Goal: Task Accomplishment & Management: Use online tool/utility

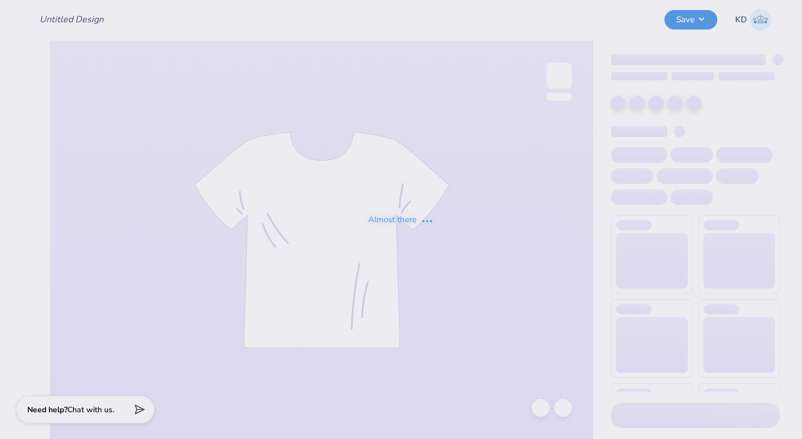
type input "tke rush 25'"
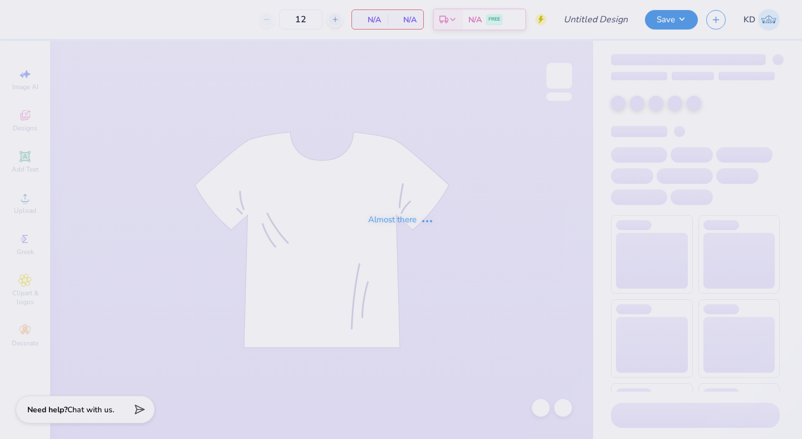
type input "tke rush 25'"
type input "30"
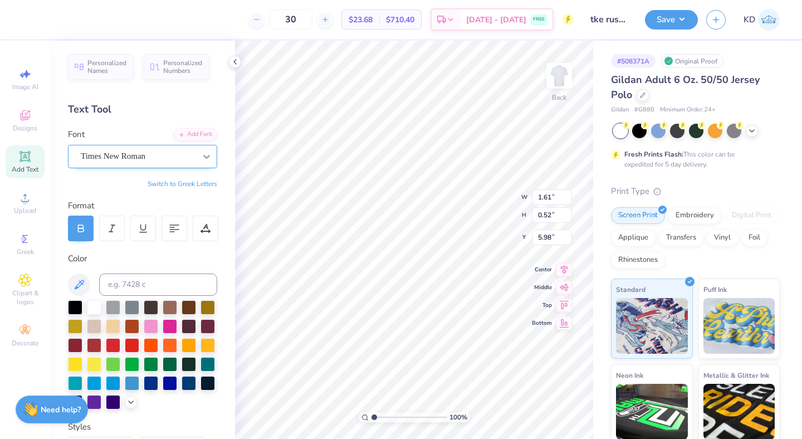
click at [207, 148] on div at bounding box center [207, 157] width 20 height 20
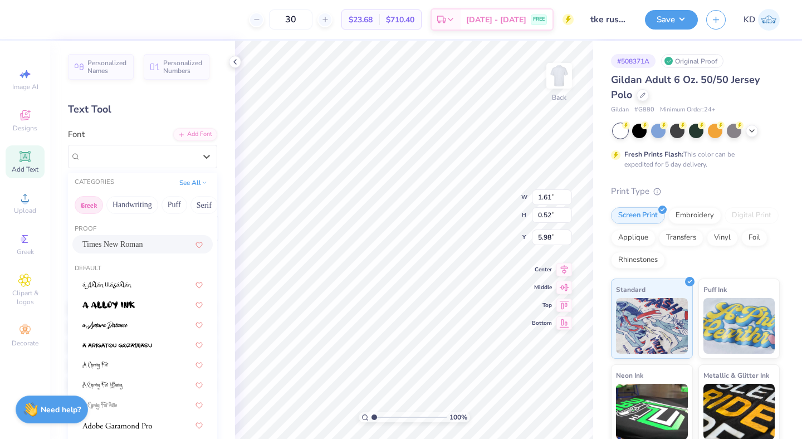
click at [87, 206] on button "Greek" at bounding box center [89, 205] width 28 height 18
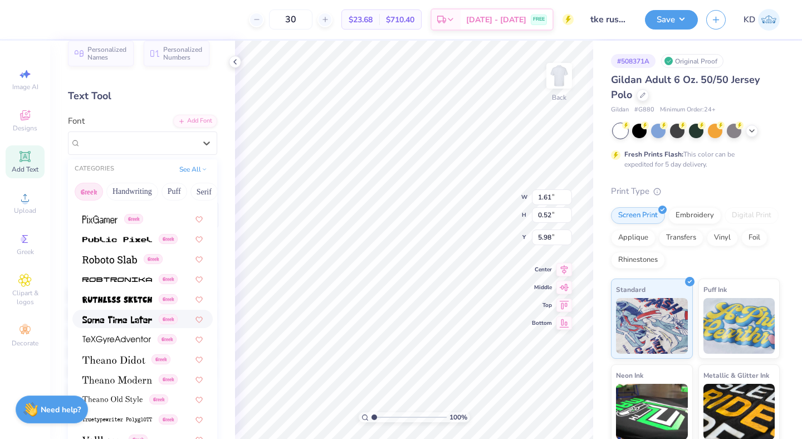
scroll to position [16, 0]
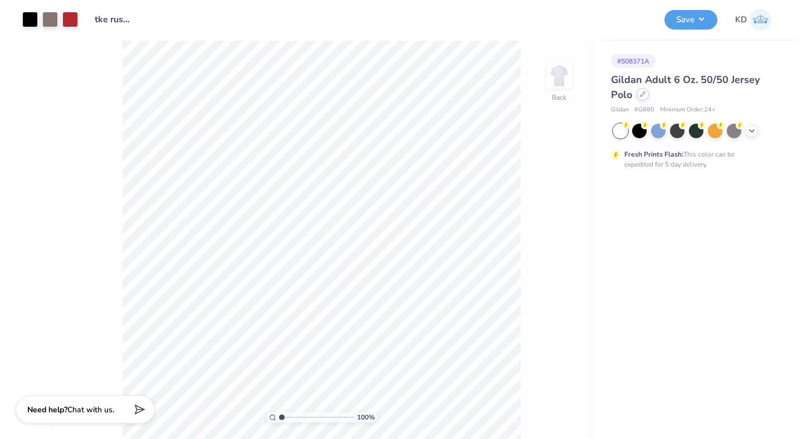
click at [646, 98] on div at bounding box center [643, 94] width 12 height 12
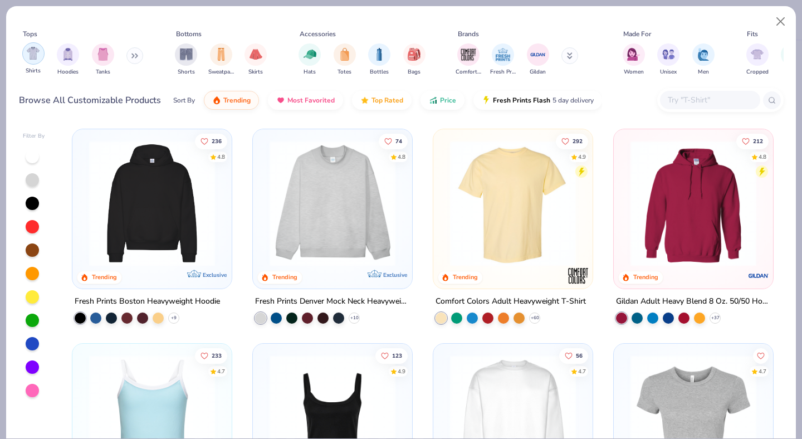
click at [33, 62] on div "filter for Shirts" at bounding box center [33, 53] width 22 height 22
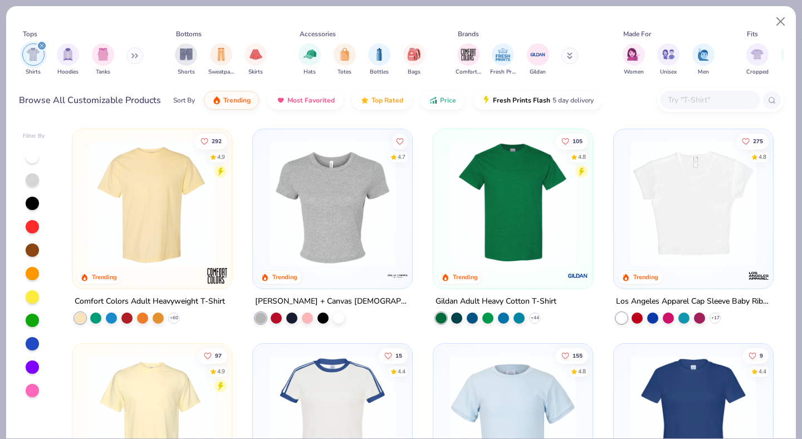
click at [183, 219] on img at bounding box center [152, 203] width 137 height 126
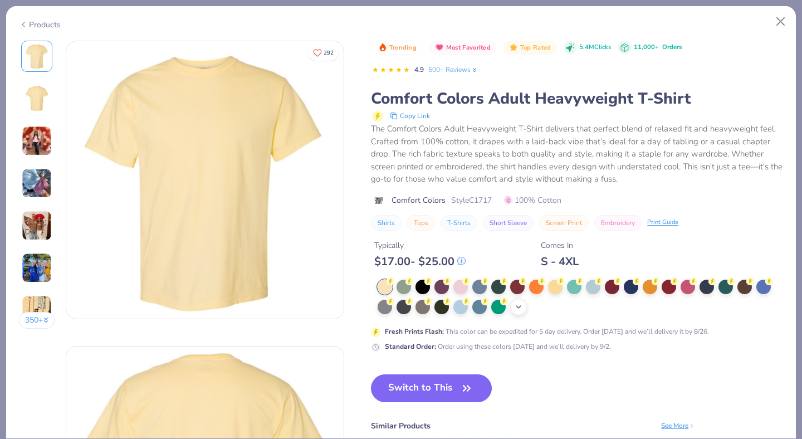
click at [515, 306] on icon at bounding box center [518, 307] width 9 height 9
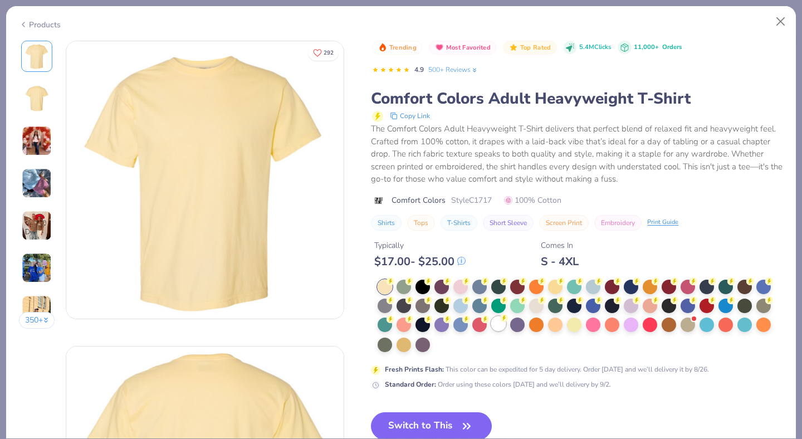
click at [498, 331] on div at bounding box center [498, 324] width 14 height 14
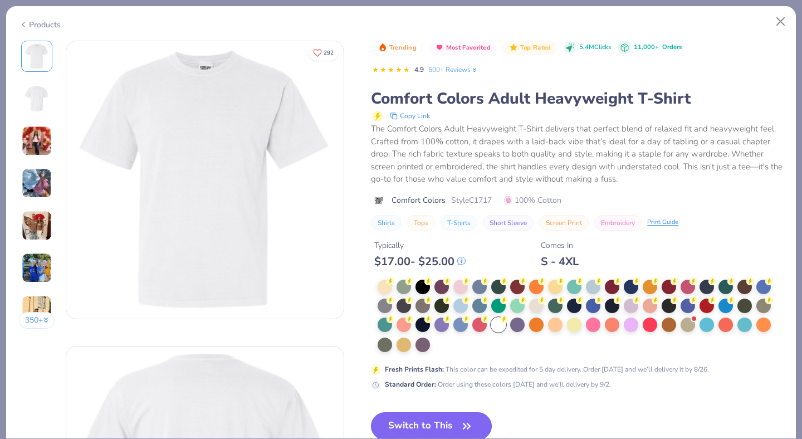
click at [446, 429] on button "Switch to This" at bounding box center [431, 426] width 121 height 28
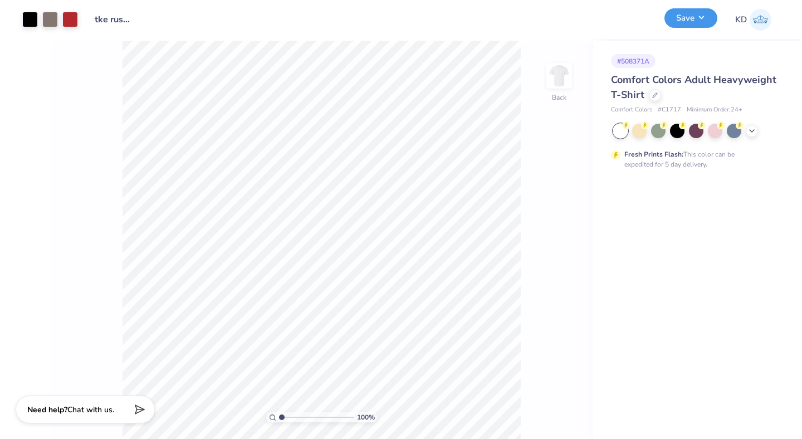
click at [692, 20] on button "Save" at bounding box center [691, 18] width 53 height 20
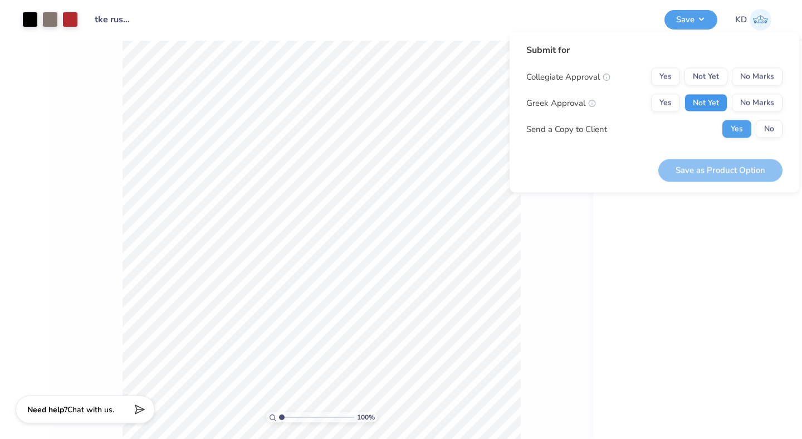
click at [697, 104] on button "Not Yet" at bounding box center [706, 103] width 43 height 18
click at [761, 74] on button "No Marks" at bounding box center [757, 77] width 51 height 18
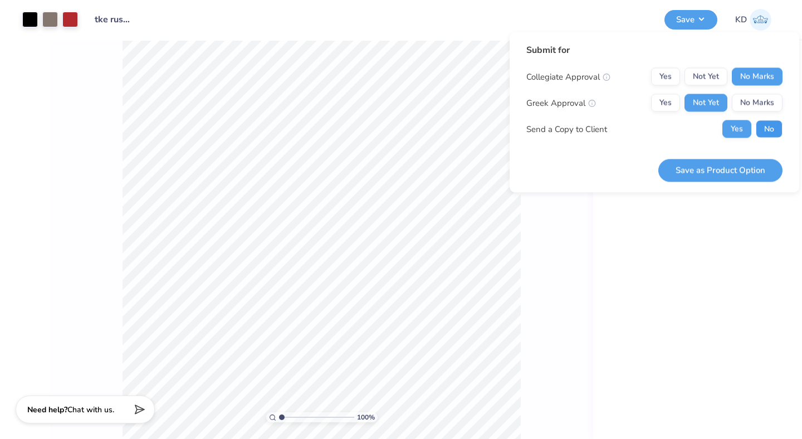
click at [766, 127] on button "No" at bounding box center [769, 129] width 27 height 18
click at [761, 173] on button "Save as Product Option" at bounding box center [721, 170] width 124 height 23
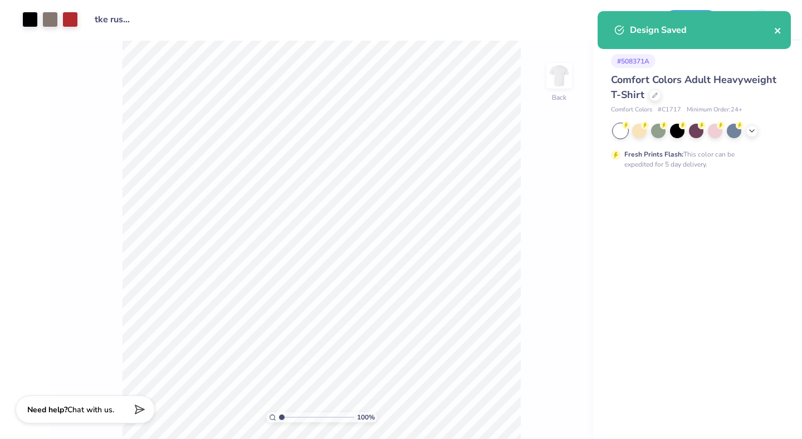
click at [779, 32] on icon "close" at bounding box center [778, 31] width 6 height 6
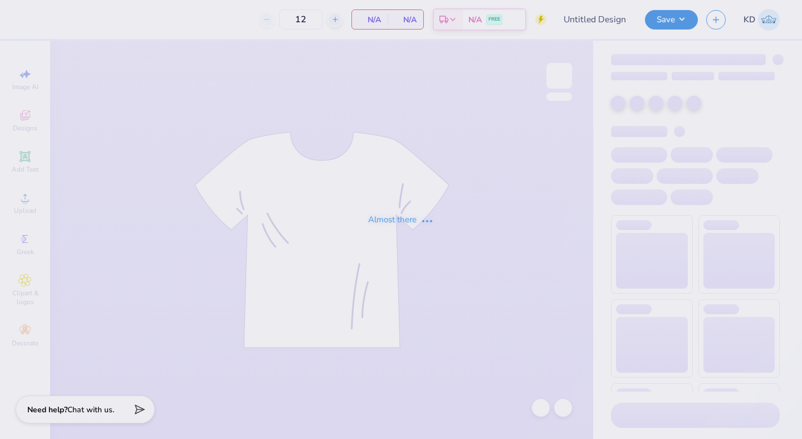
type input "tke rush 25'"
type input "30"
